Goal: Information Seeking & Learning: Learn about a topic

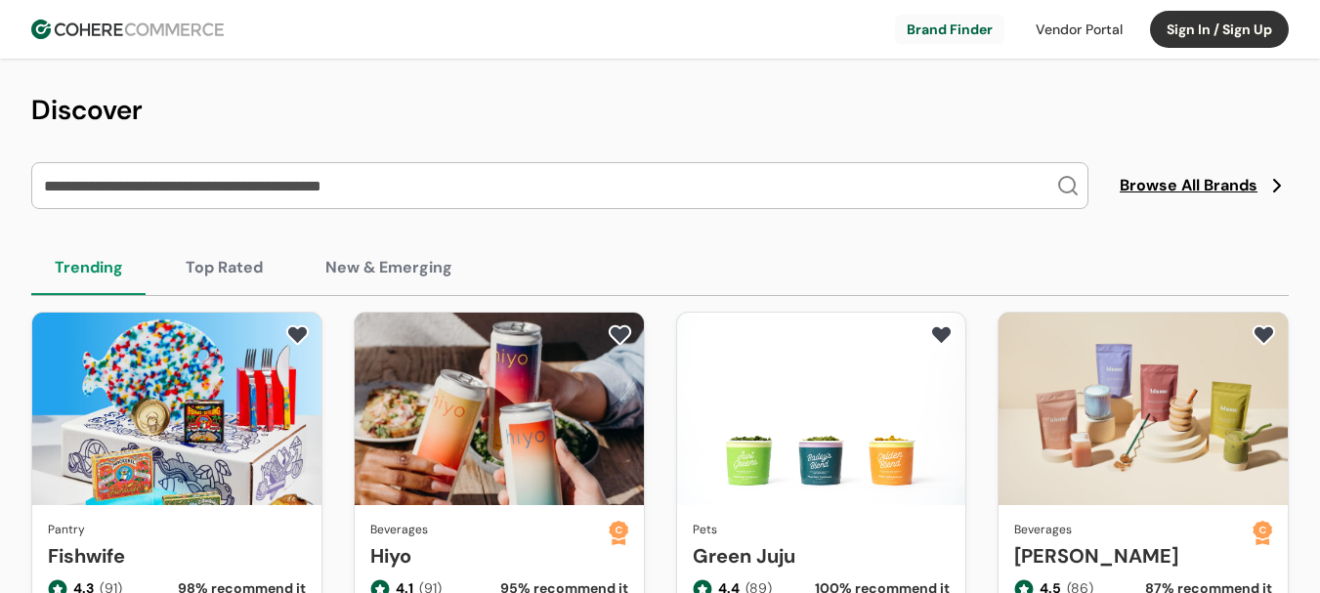
drag, startPoint x: 212, startPoint y: 186, endPoint x: 201, endPoint y: 171, distance: 18.2
click at [209, 190] on input "search" at bounding box center [548, 185] width 1016 height 45
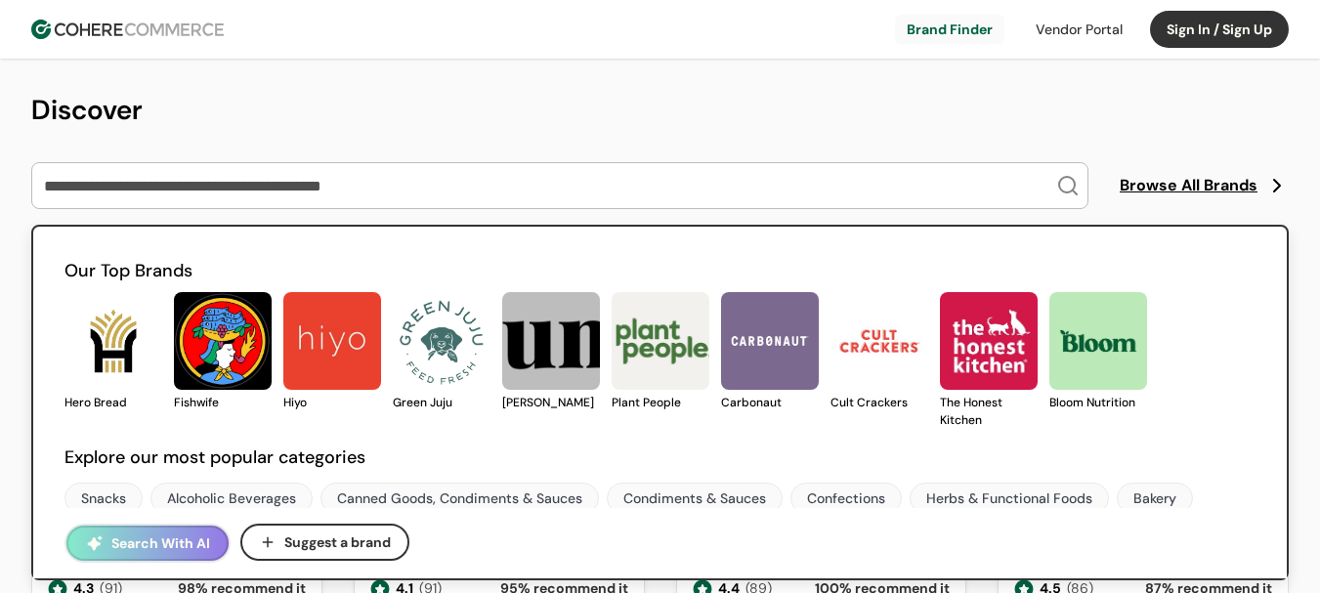
paste input "**********"
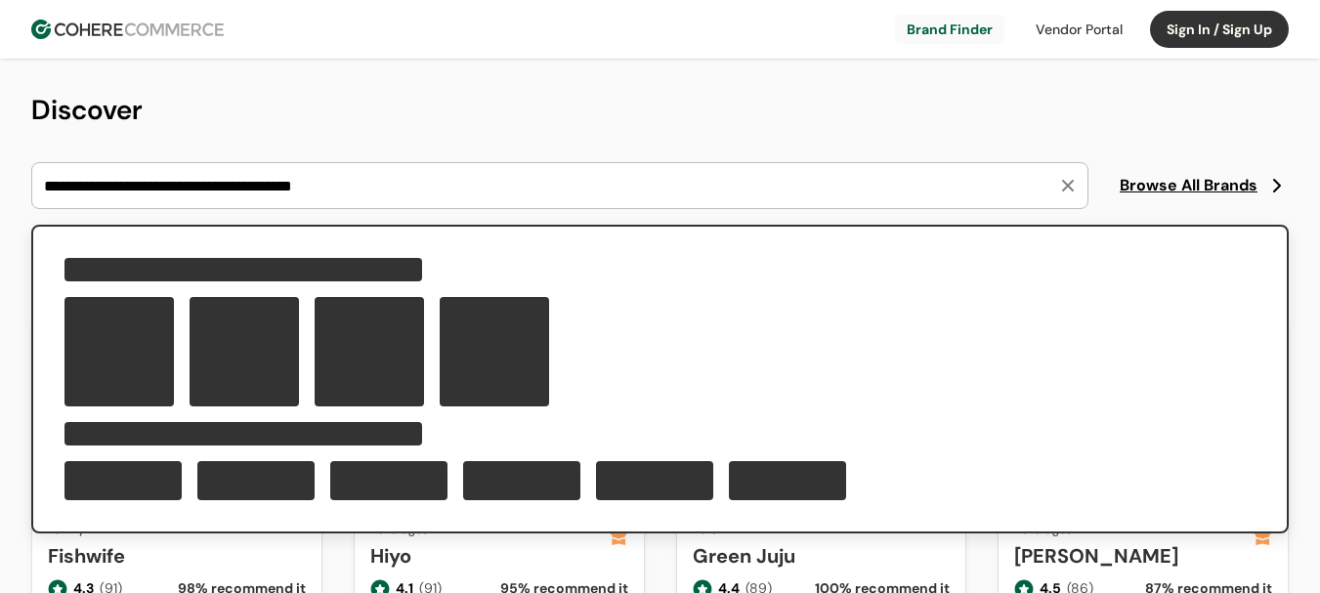
drag, startPoint x: 403, startPoint y: 190, endPoint x: 141, endPoint y: 188, distance: 262.8
click at [141, 187] on input "**********" at bounding box center [548, 185] width 1016 height 45
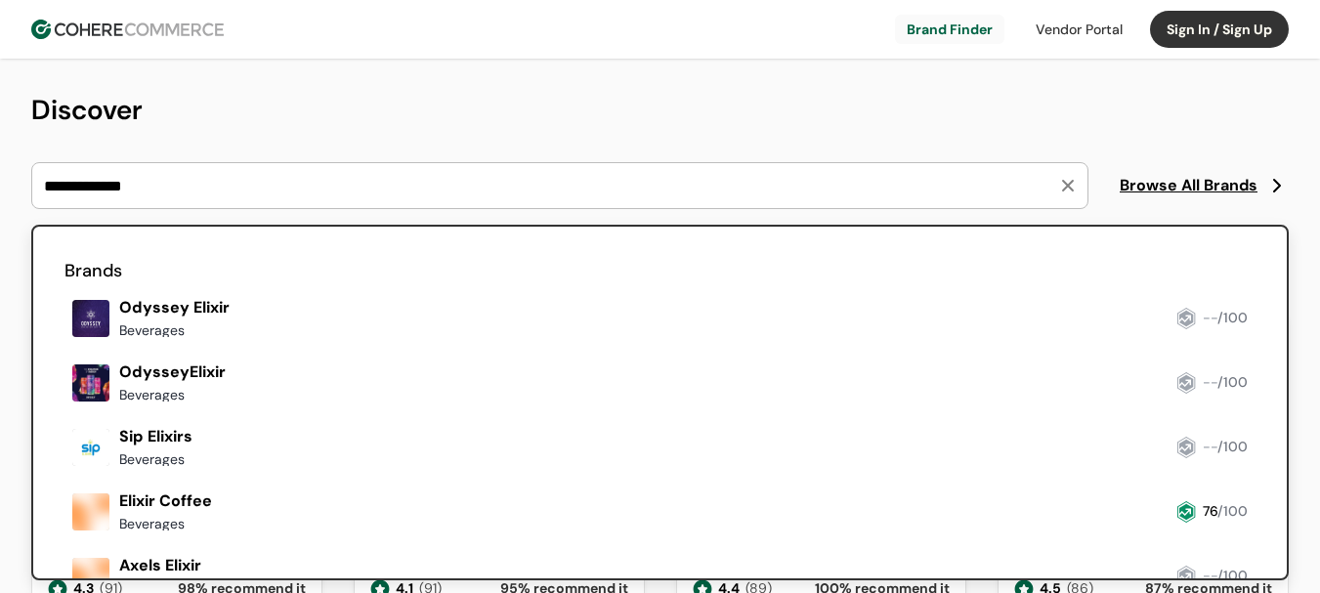
type input "**********"
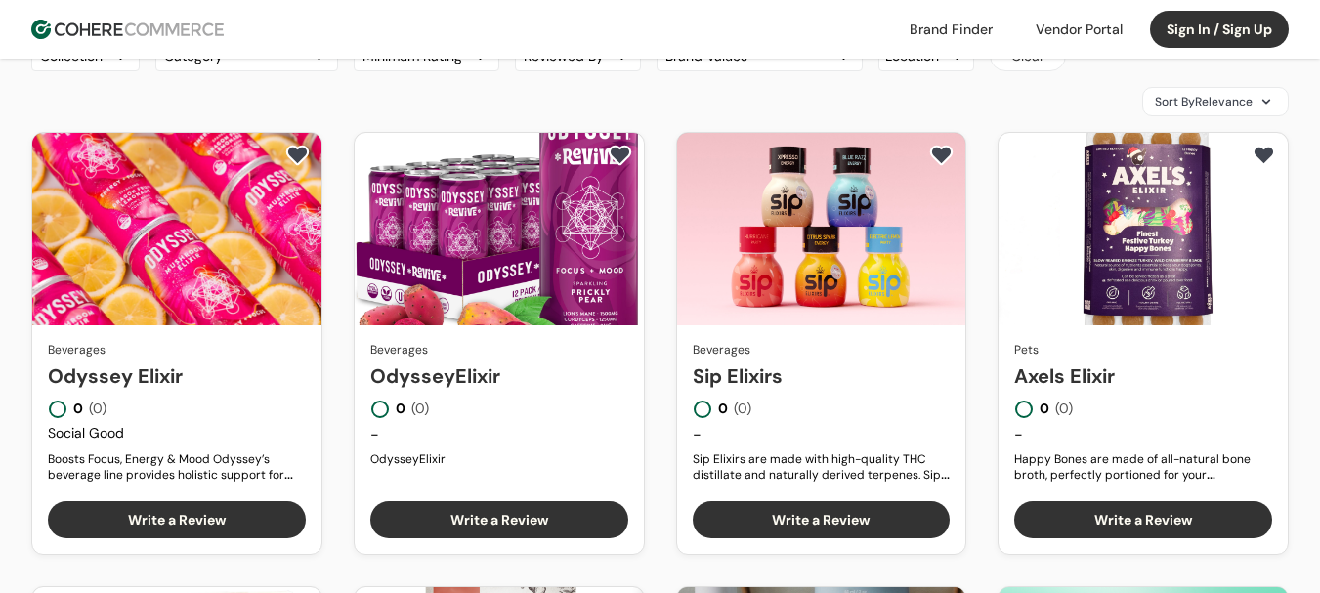
scroll to position [98, 0]
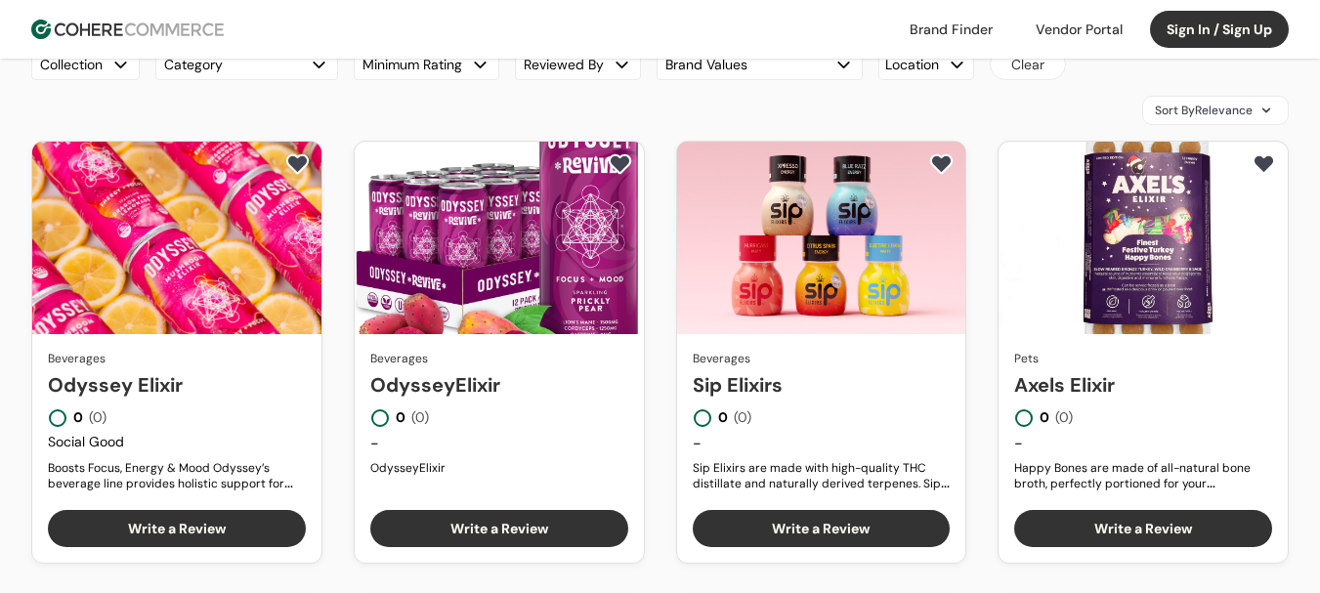
click at [169, 370] on link "Odyssey Elixir" at bounding box center [177, 384] width 258 height 29
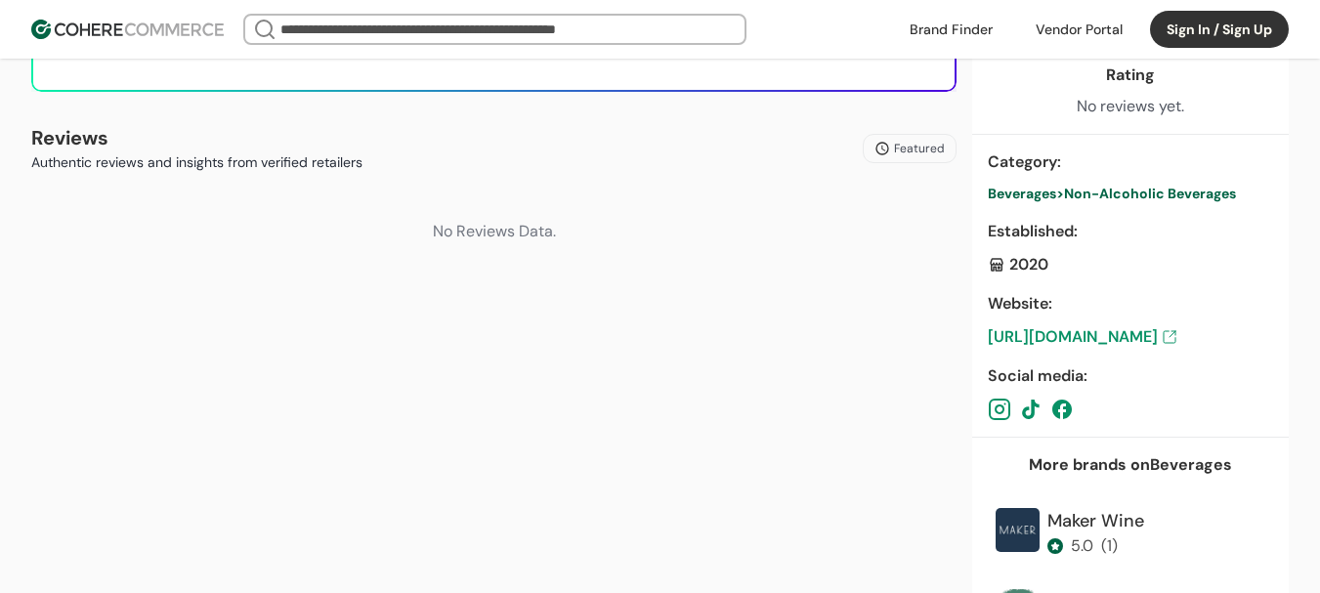
scroll to position [684, 0]
click at [1091, 338] on link "[URL][DOMAIN_NAME]" at bounding box center [1130, 335] width 285 height 23
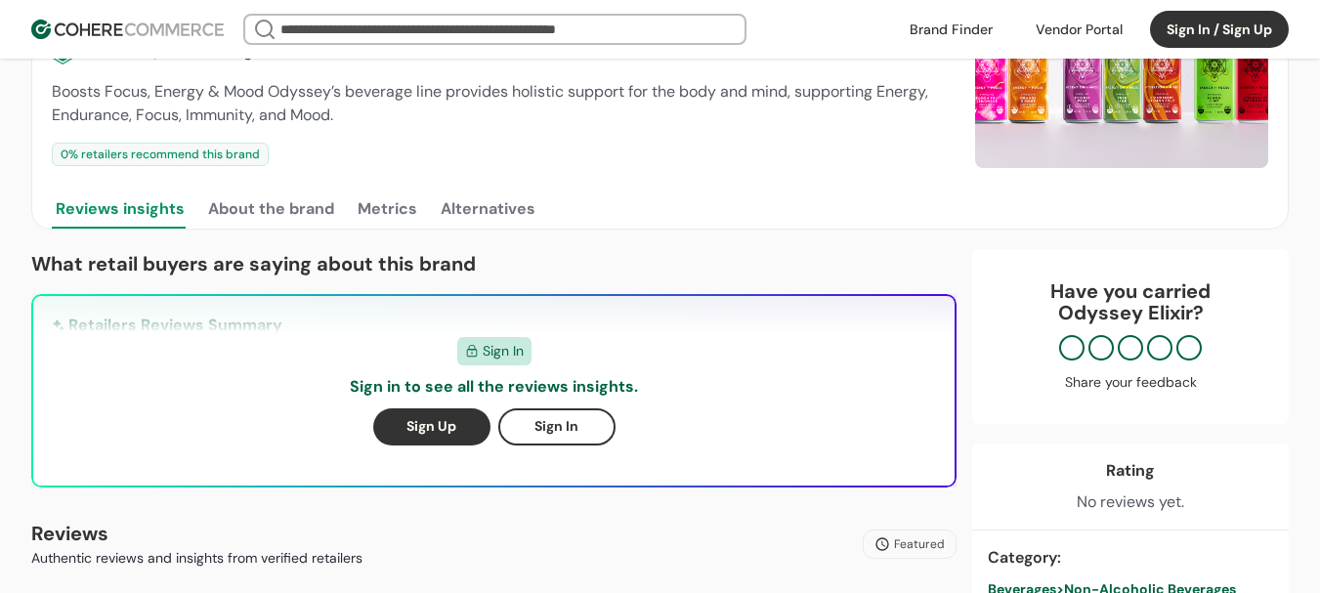
scroll to position [0, 0]
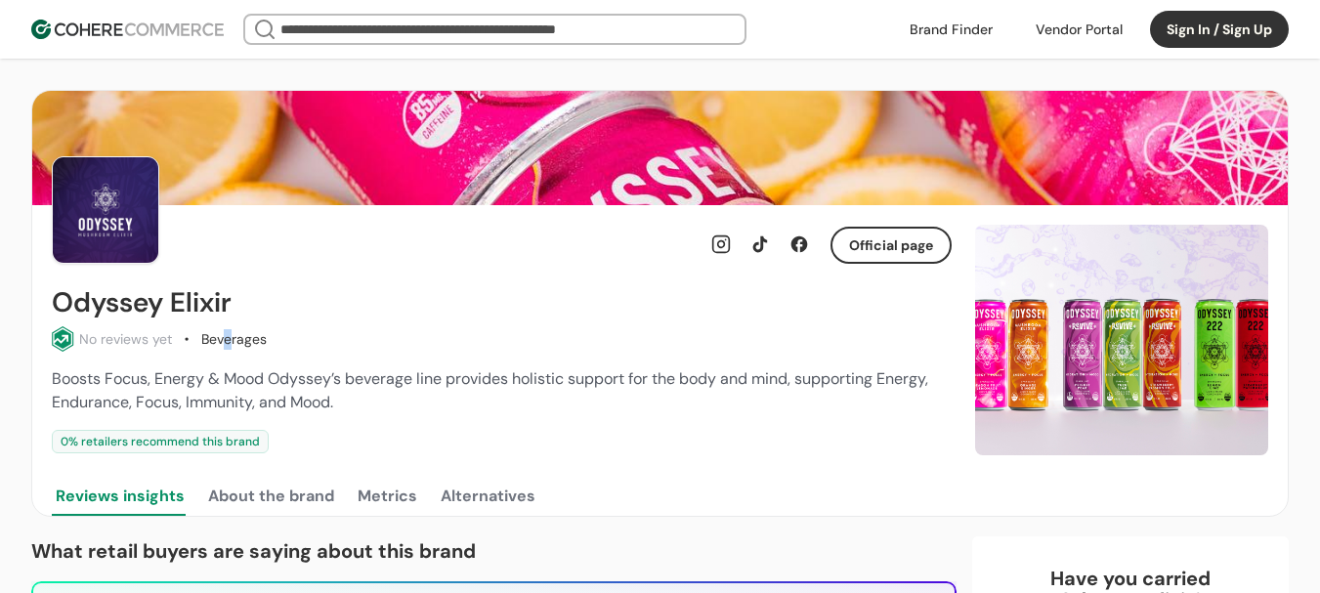
drag, startPoint x: 225, startPoint y: 343, endPoint x: 252, endPoint y: 342, distance: 27.4
click at [250, 342] on div "Beverages" at bounding box center [233, 339] width 65 height 21
click at [869, 246] on link "button" at bounding box center [890, 245] width 117 height 33
click at [807, 244] on link at bounding box center [799, 244] width 39 height 39
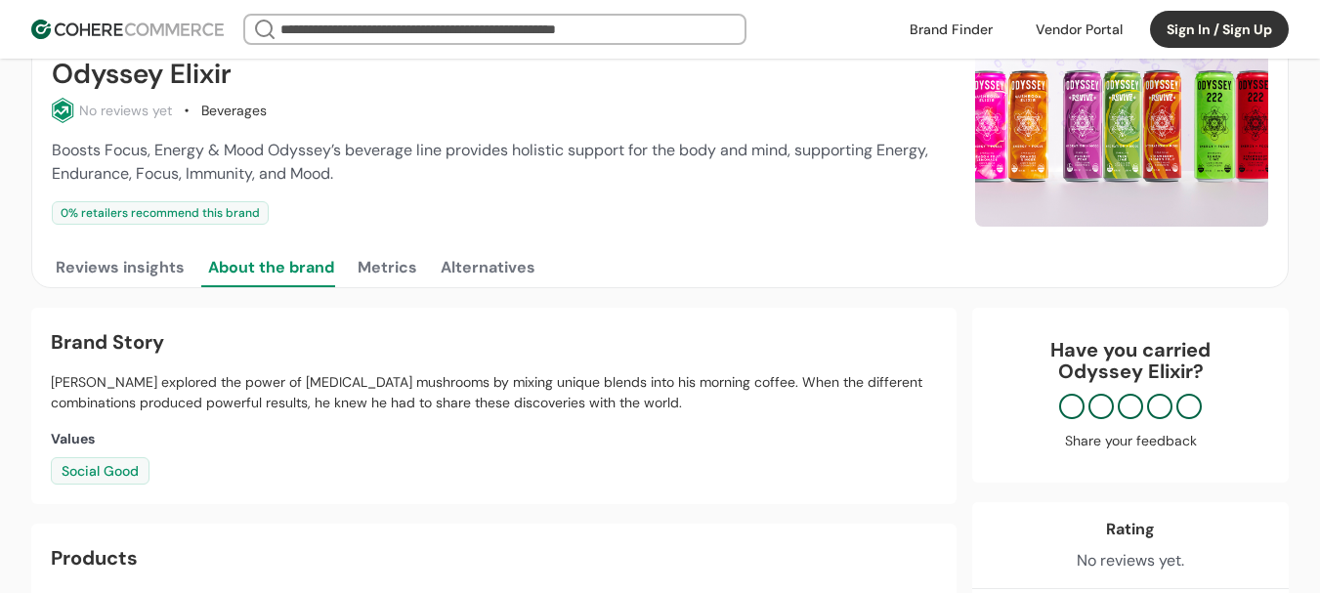
scroll to position [195, 0]
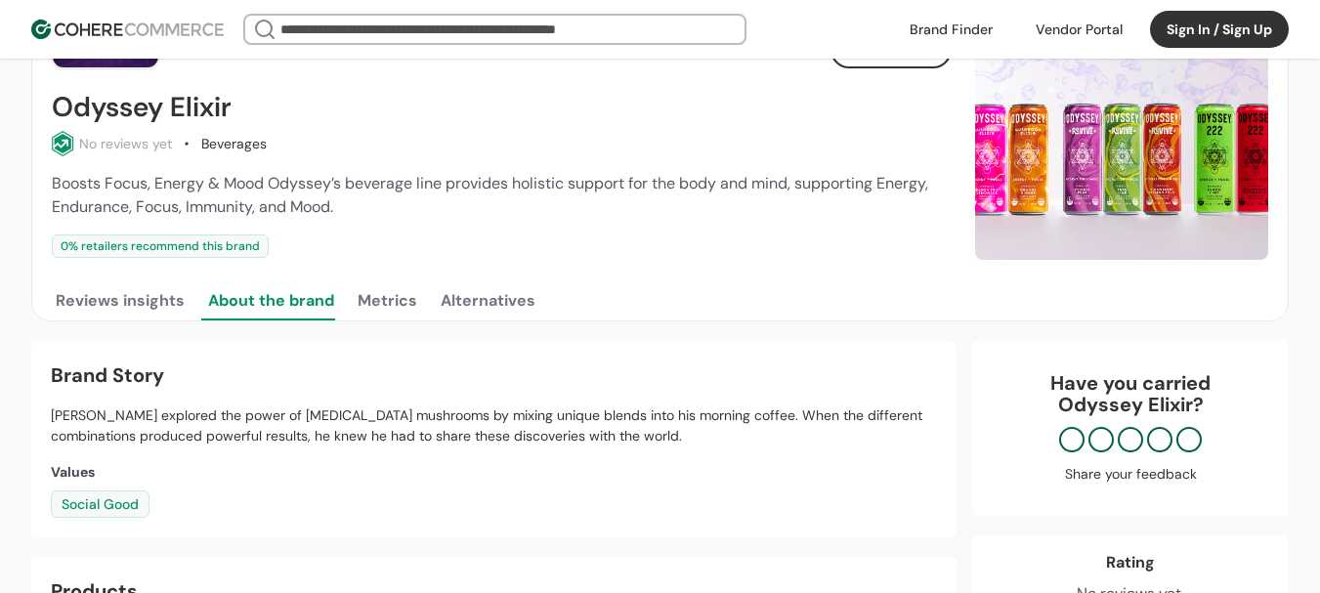
click at [901, 62] on link "button" at bounding box center [890, 49] width 117 height 33
